Goal: Information Seeking & Learning: Find specific fact

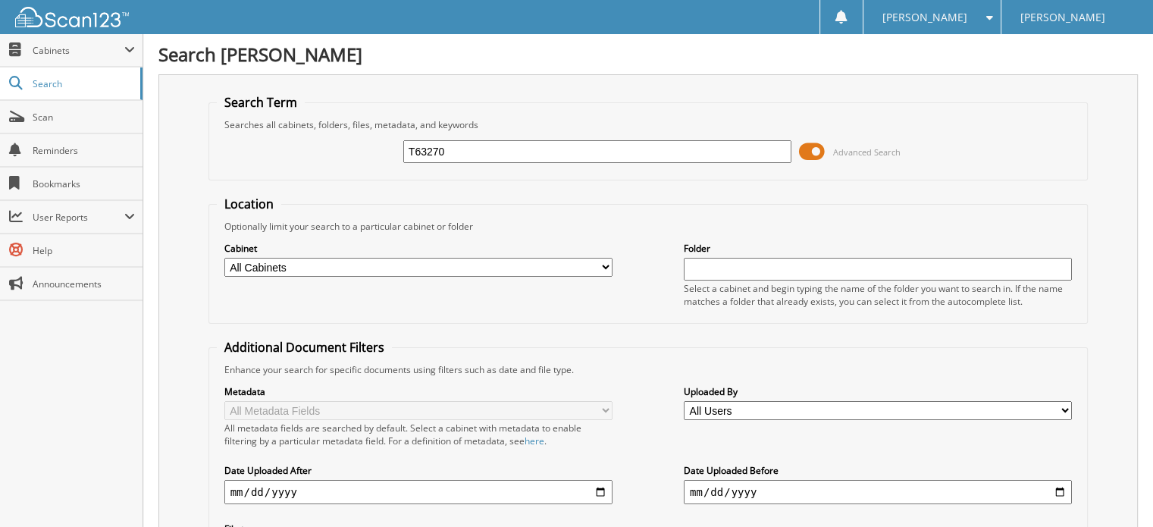
type input "T63270"
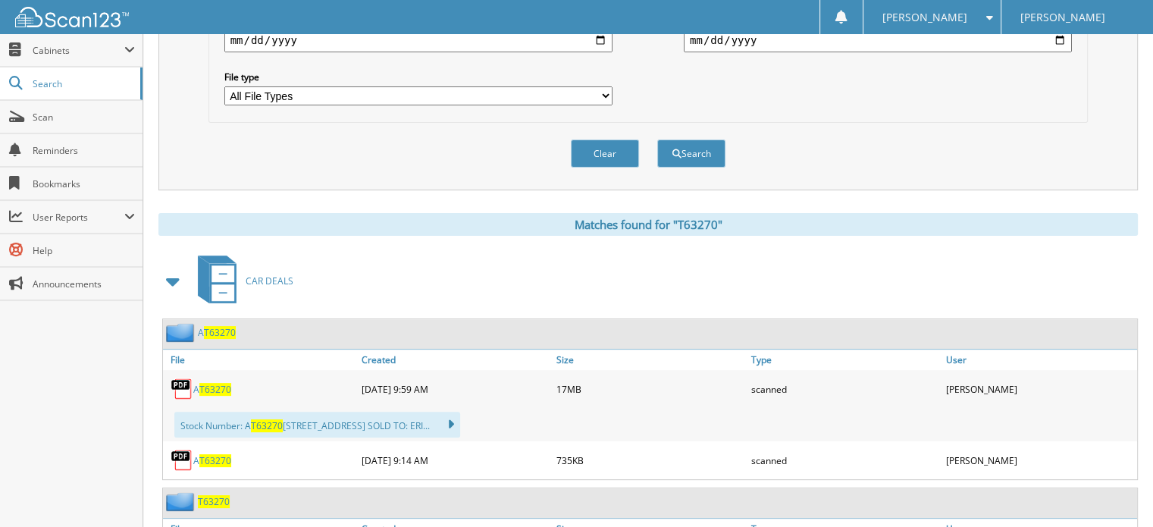
scroll to position [531, 0]
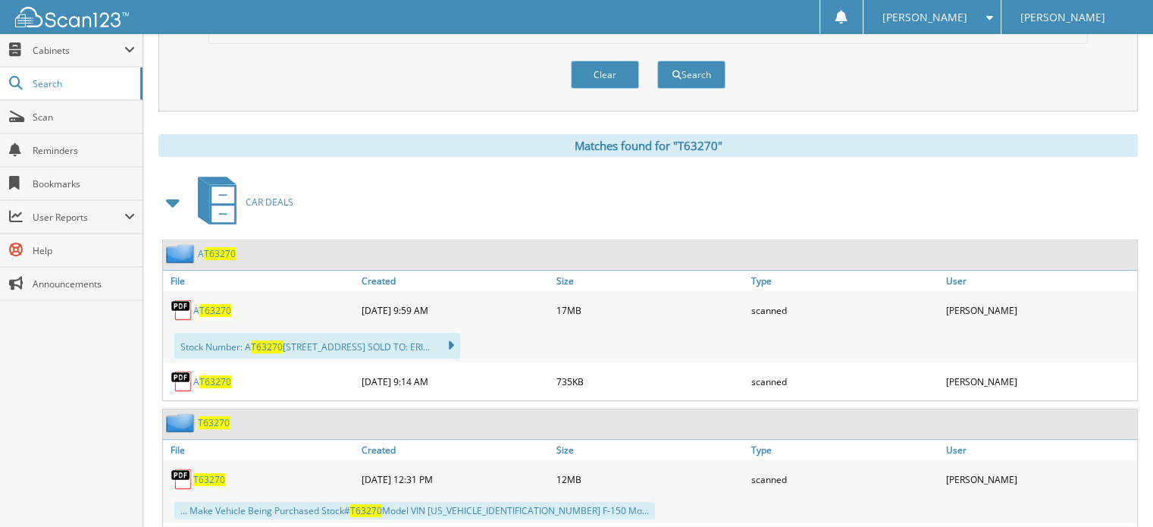
click at [209, 304] on span "T63270" at bounding box center [215, 310] width 32 height 13
click at [52, 76] on link "Search" at bounding box center [71, 83] width 142 height 33
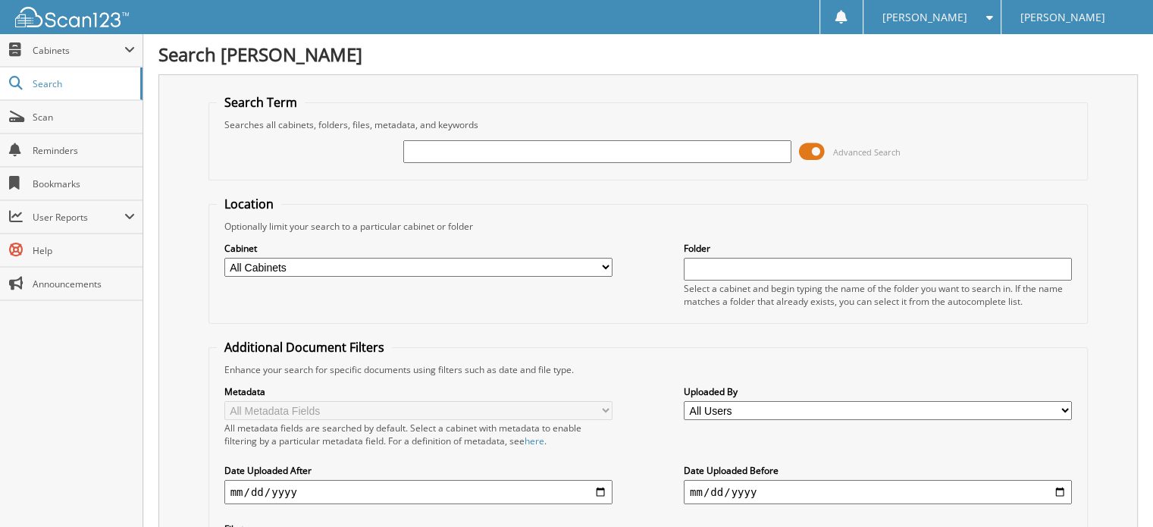
click at [451, 147] on input "text" at bounding box center [597, 151] width 388 height 23
type input "T63760"
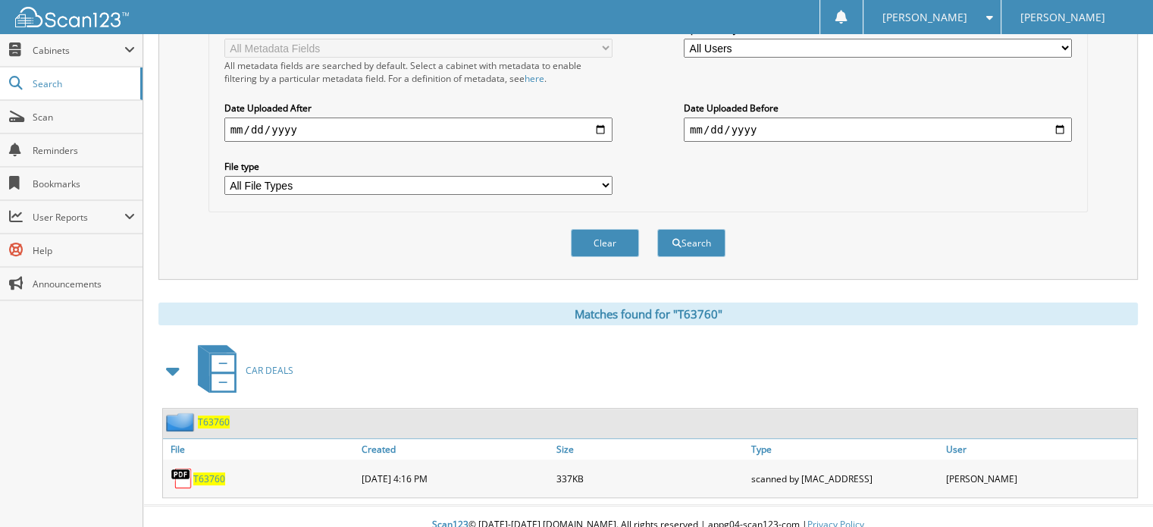
scroll to position [363, 0]
click at [206, 471] on span "T63760" at bounding box center [209, 477] width 32 height 13
